Goal: Information Seeking & Learning: Learn about a topic

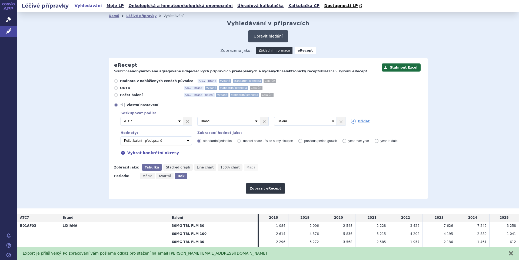
click at [270, 35] on button "Upravit hledání" at bounding box center [268, 36] width 40 height 12
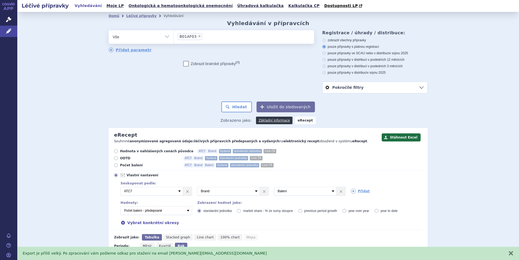
click at [198, 37] on span "×" at bounding box center [199, 36] width 3 height 3
click at [174, 37] on select "B01AF03" at bounding box center [174, 37] width 0 height 14
select select
paste input "C10BA05"
type input "C10BA05"
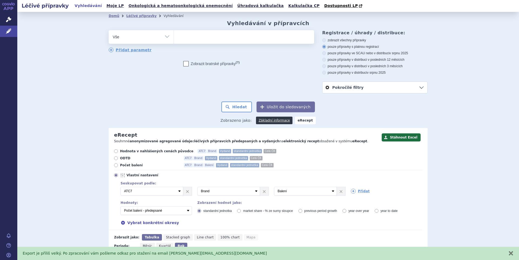
select select "C10BA05"
click at [237, 106] on button "Hledat" at bounding box center [236, 107] width 31 height 11
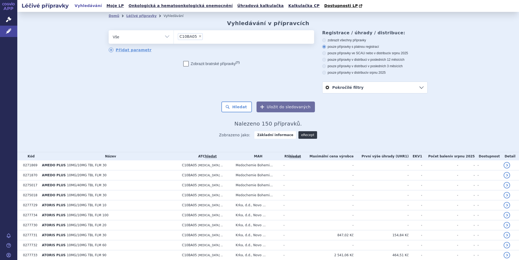
click at [299, 137] on link "eRecept" at bounding box center [308, 135] width 19 height 8
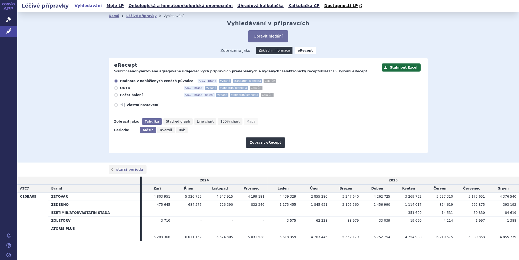
click at [145, 107] on span "Vlastní nastavení" at bounding box center [156, 105] width 59 height 4
click at [118, 107] on input "Vlastní nastavení" at bounding box center [117, 106] width 4 height 4
radio input "true"
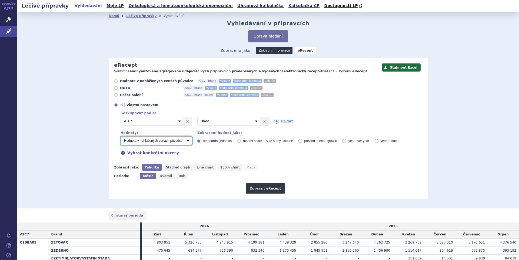
click at [177, 139] on select "Počet balení - vydané Hodnota v nahlášených cenách původce - vydané [DIS-13] Ho…" at bounding box center [156, 141] width 71 height 9
select select "predepsanePackages"
click at [121, 137] on select "Počet balení - vydané Hodnota v nahlášených cenách původce - vydané [DIS-13] Ho…" at bounding box center [156, 141] width 71 height 9
click at [257, 191] on button "Zobrazit eRecept" at bounding box center [265, 189] width 39 height 10
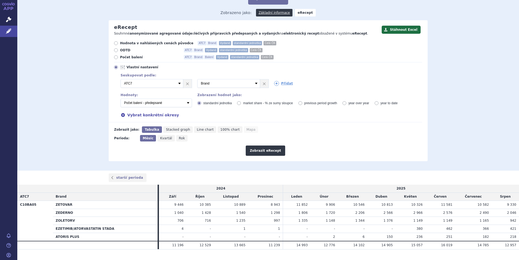
scroll to position [48, 0]
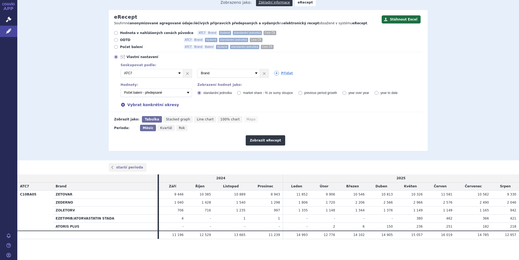
click at [175, 132] on div "Zobrazit eRecept" at bounding box center [266, 138] width 314 height 14
click at [179, 130] on span "Rok" at bounding box center [182, 128] width 6 height 4
click at [179, 127] on span "Rok" at bounding box center [182, 128] width 6 height 4
click at [178, 127] on input "Rok" at bounding box center [178, 127] width 4 height 4
radio input "true"
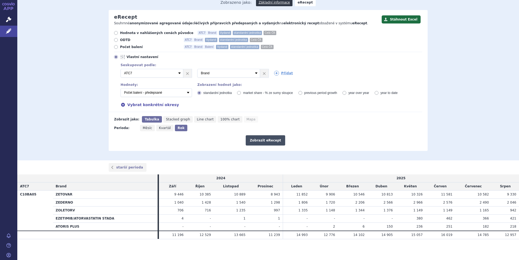
click at [269, 142] on button "Zobrazit eRecept" at bounding box center [265, 140] width 39 height 10
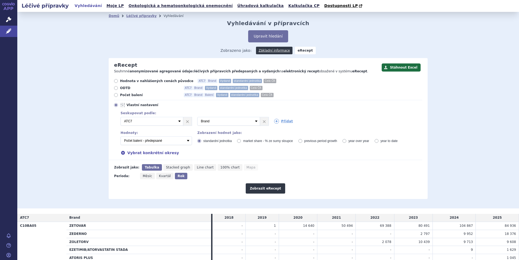
scroll to position [32, 0]
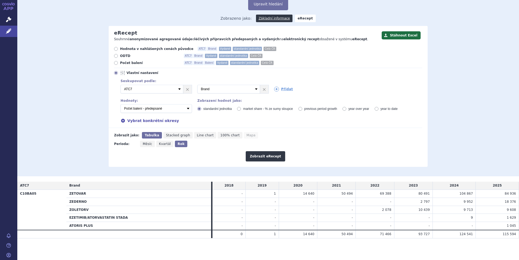
click at [444, 80] on div "Domů Léčivé přípravky Vyhledávání Vyhledávání v přípravcích Upravit hledání ods…" at bounding box center [268, 78] width 502 height 197
